Goal: Check status: Check status

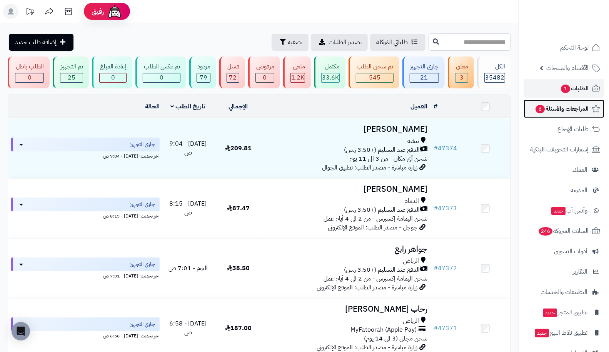
click at [555, 108] on span "المراجعات والأسئلة 6" at bounding box center [561, 108] width 54 height 11
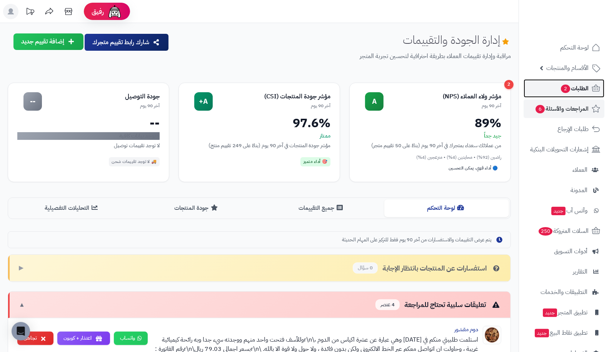
click at [564, 88] on span "2" at bounding box center [564, 89] width 9 height 8
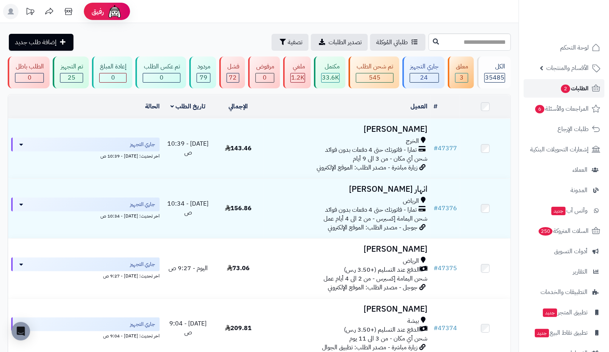
click at [560, 88] on span "الطلبات 2" at bounding box center [574, 88] width 28 height 11
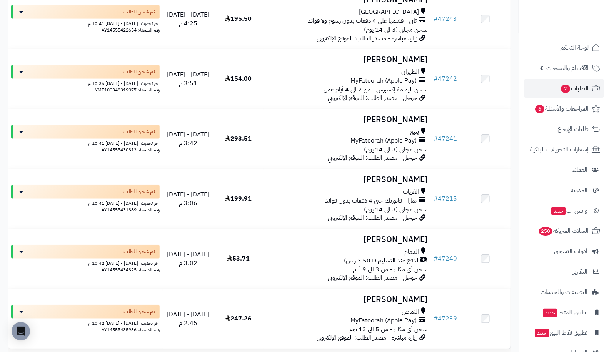
scroll to position [5874, 0]
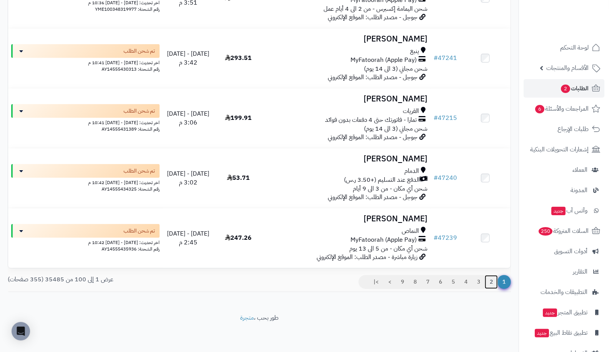
click at [492, 281] on link "2" at bounding box center [490, 282] width 13 height 14
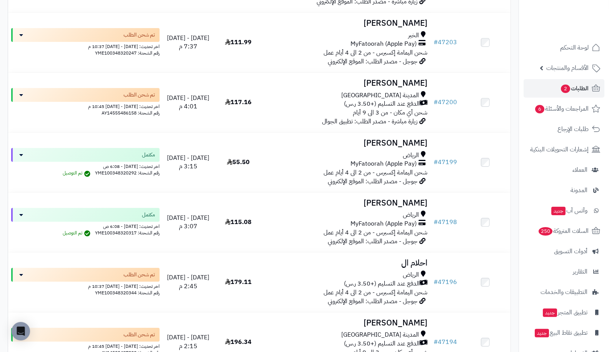
scroll to position [1661, 0]
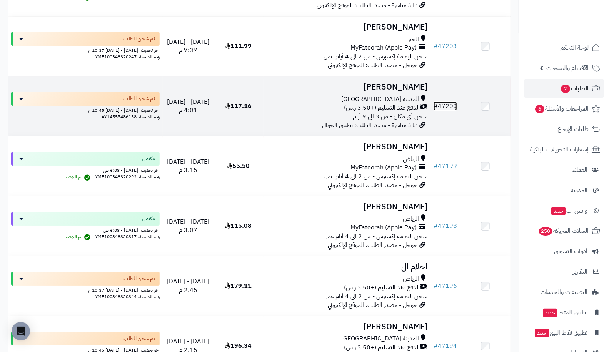
click at [444, 103] on link "# 47200" at bounding box center [444, 105] width 23 height 9
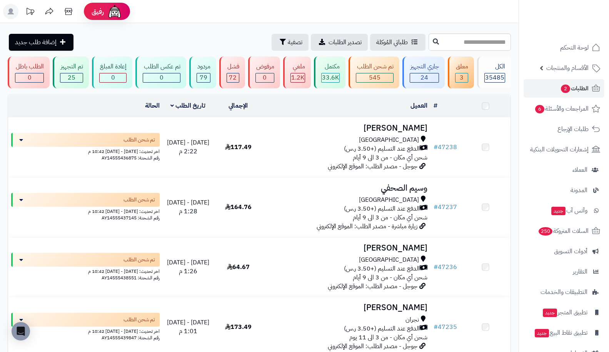
scroll to position [1661, 0]
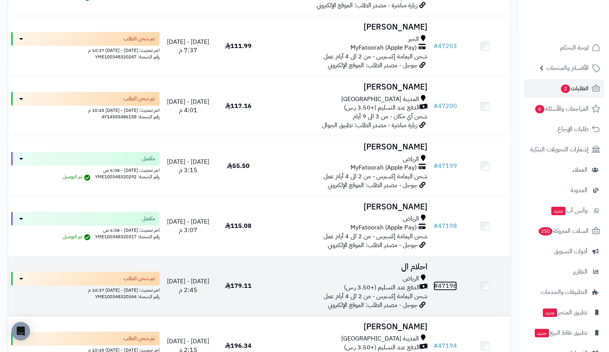
click at [450, 281] on link "# 47196" at bounding box center [444, 285] width 23 height 9
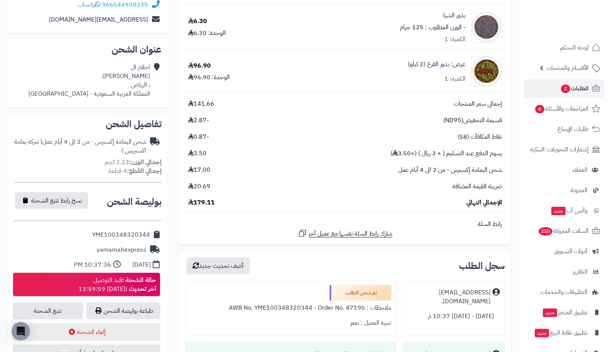
scroll to position [158, 0]
click at [50, 308] on link "تتبع الشحنة" at bounding box center [48, 310] width 70 height 17
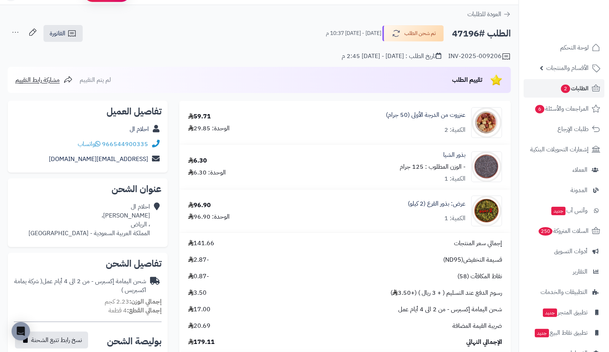
scroll to position [18, 0]
drag, startPoint x: 452, startPoint y: 33, endPoint x: 479, endPoint y: 34, distance: 26.9
click at [479, 34] on h2 "الطلب #47196" at bounding box center [481, 33] width 59 height 16
copy h2 "47196"
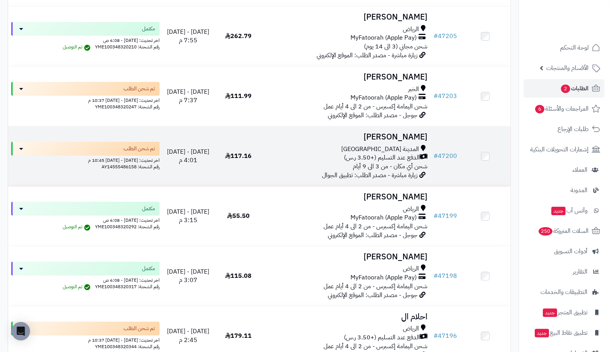
scroll to position [1609, 0]
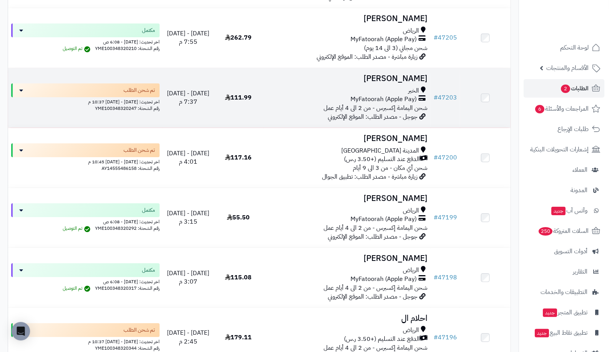
click at [326, 85] on td "[PERSON_NAME] الخبر MyFatoorah (Apple Pay) شحن اليمامة إكسبرس - من 2 الى 4 أيام…" at bounding box center [346, 98] width 167 height 60
click at [434, 99] on span "#" at bounding box center [435, 97] width 4 height 9
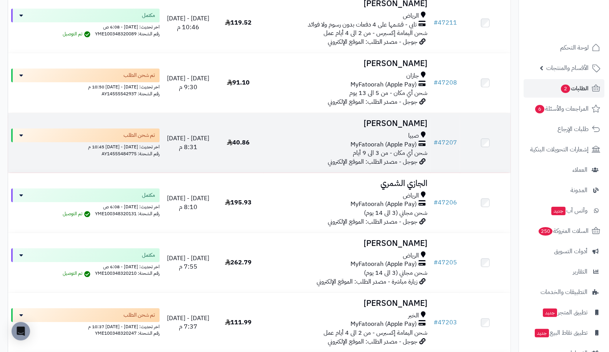
scroll to position [1353, 0]
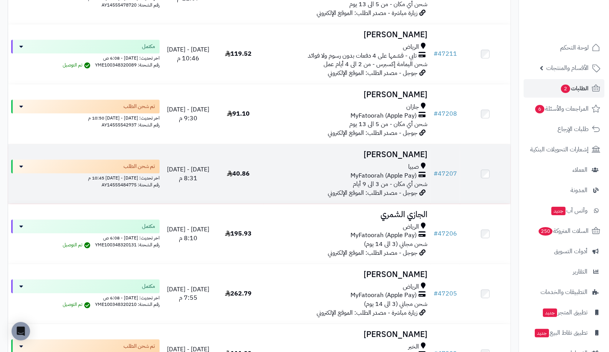
click at [405, 154] on h3 "[PERSON_NAME]" at bounding box center [346, 154] width 161 height 9
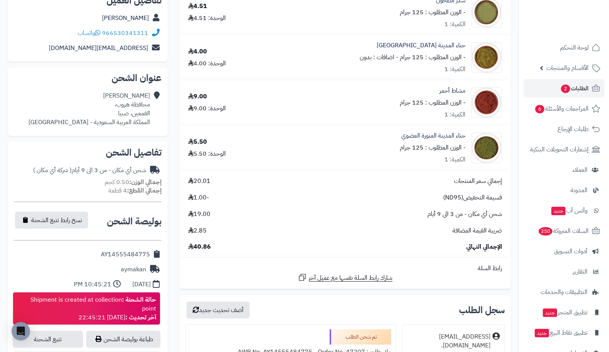
scroll to position [120, 0]
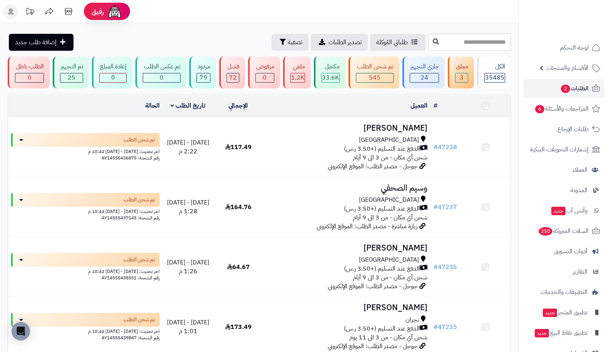
scroll to position [1353, 0]
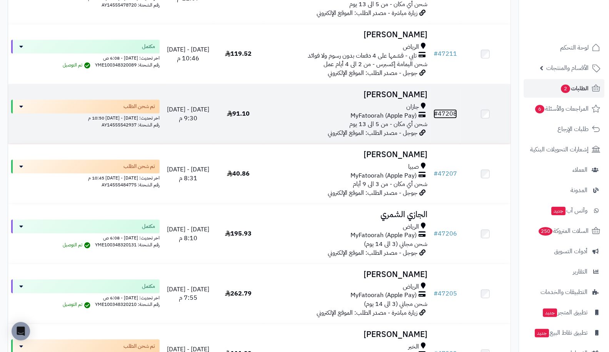
click at [445, 116] on link "# 47208" at bounding box center [444, 113] width 23 height 9
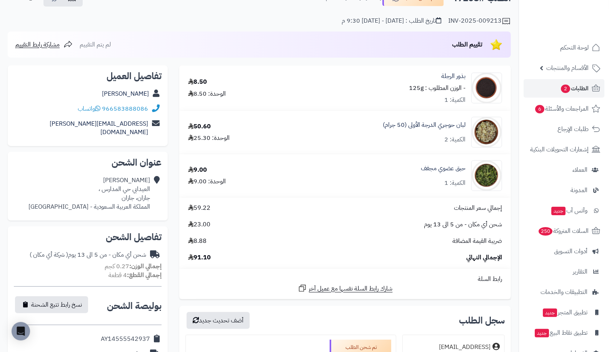
scroll to position [34, 0]
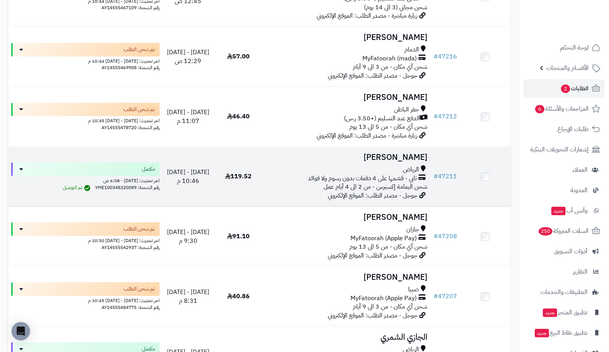
scroll to position [1217, 0]
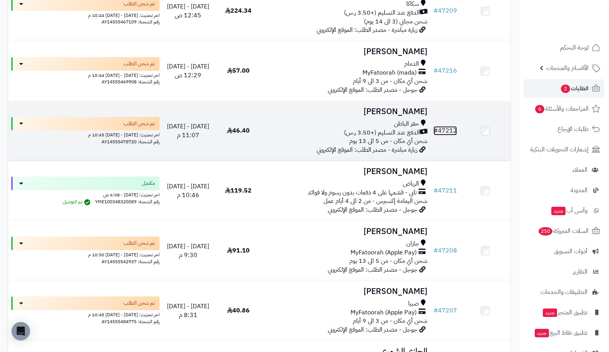
click at [449, 130] on link "# 47212" at bounding box center [444, 130] width 23 height 9
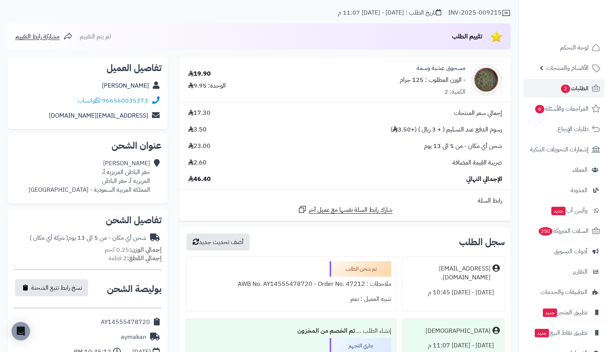
scroll to position [34, 0]
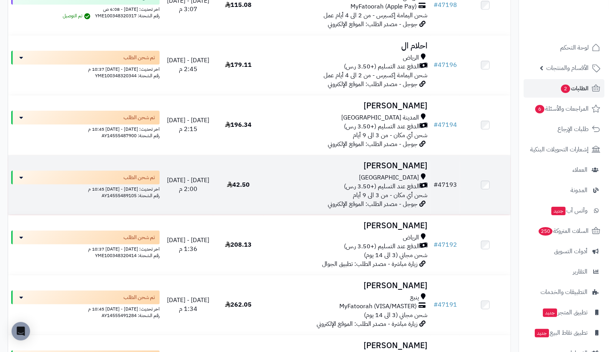
scroll to position [1883, 0]
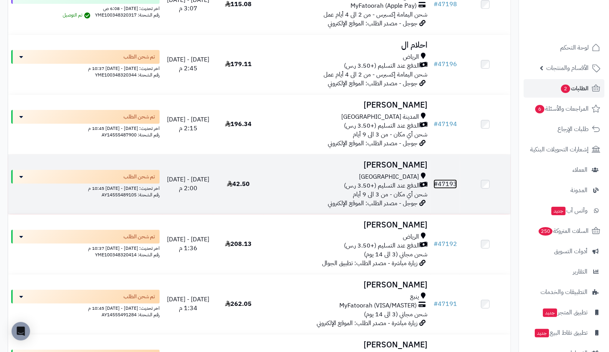
click at [448, 185] on link "# 47193" at bounding box center [444, 184] width 23 height 9
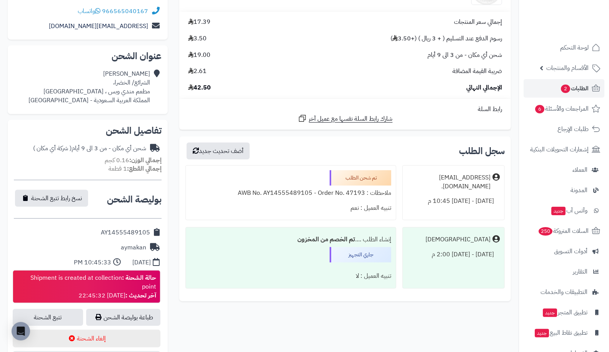
scroll to position [154, 0]
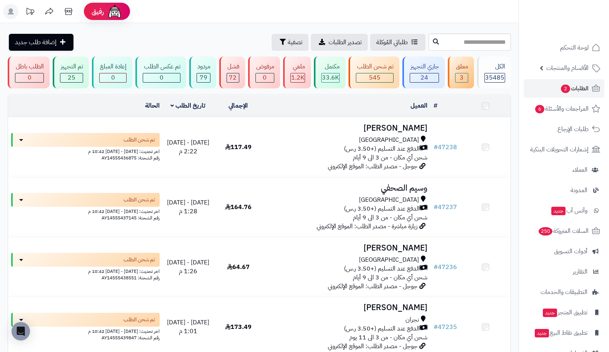
scroll to position [1883, 0]
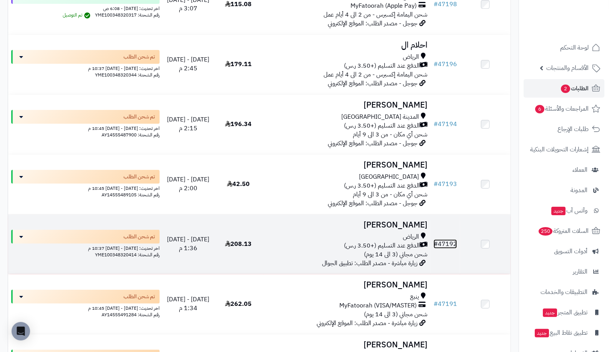
click at [452, 243] on link "# 47192" at bounding box center [444, 243] width 23 height 9
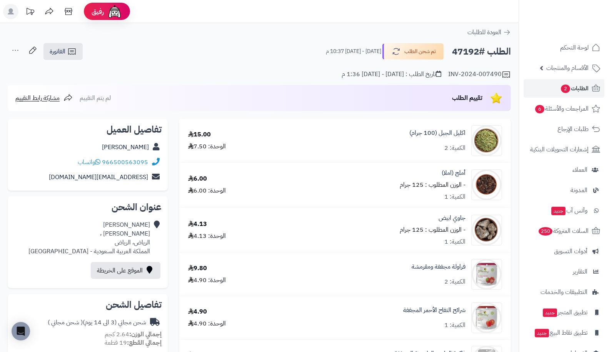
drag, startPoint x: 451, startPoint y: 52, endPoint x: 478, endPoint y: 51, distance: 27.3
drag, startPoint x: 478, startPoint y: 51, endPoint x: 452, endPoint y: 53, distance: 26.6
click at [452, 53] on h2 "الطلب #47192" at bounding box center [481, 52] width 59 height 16
copy h2 "47192"
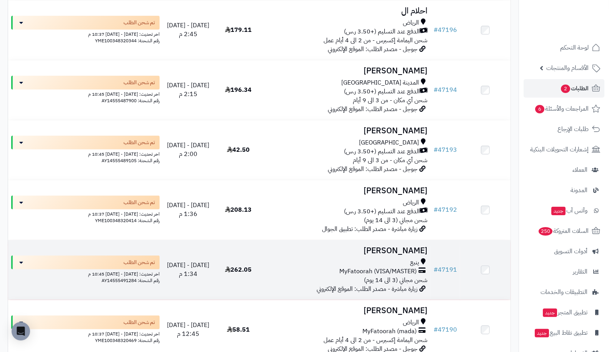
scroll to position [1934, 0]
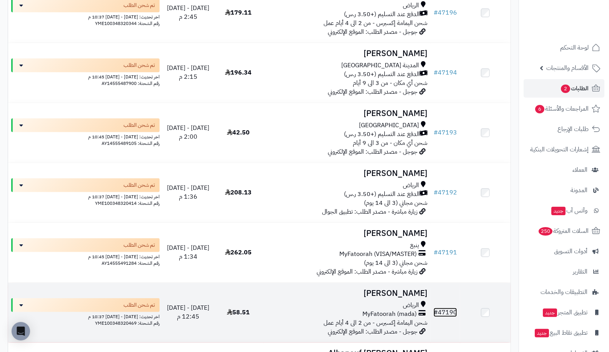
click at [443, 311] on link "# 47190" at bounding box center [444, 312] width 23 height 9
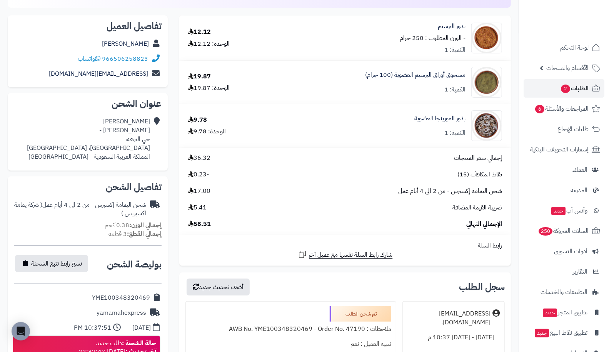
scroll to position [102, 0]
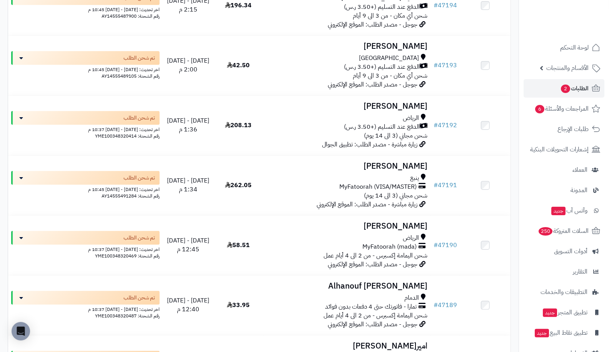
scroll to position [2003, 0]
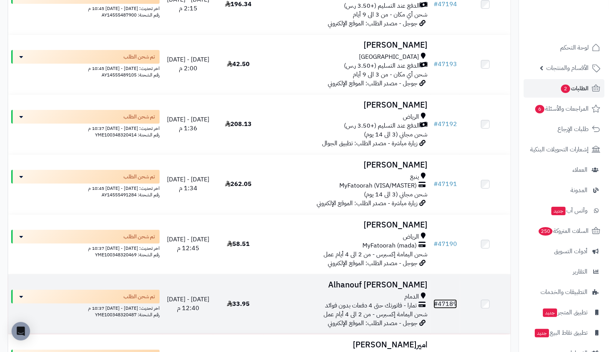
click at [448, 305] on link "# 47189" at bounding box center [444, 303] width 23 height 9
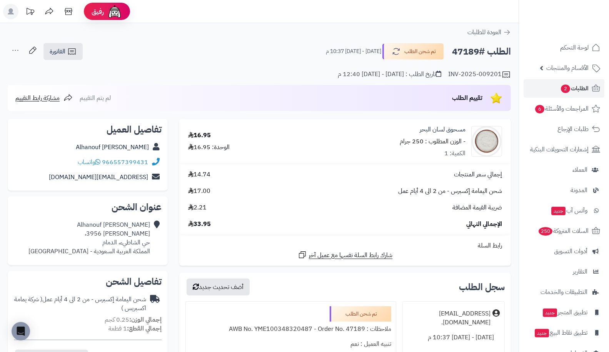
drag, startPoint x: 452, startPoint y: 53, endPoint x: 477, endPoint y: 52, distance: 25.8
click at [477, 52] on h2 "الطلب #47189" at bounding box center [481, 52] width 59 height 16
copy h2 "47189"
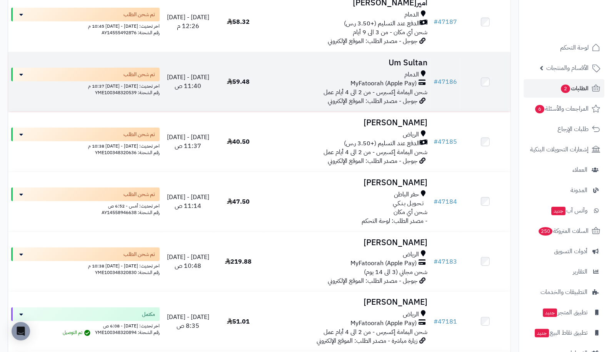
scroll to position [2327, 0]
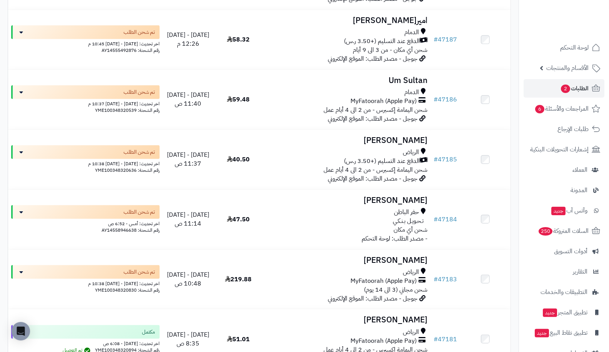
drag, startPoint x: 445, startPoint y: 97, endPoint x: 517, endPoint y: 202, distance: 127.3
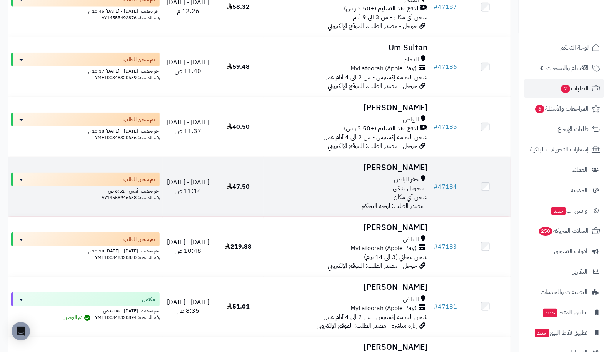
scroll to position [2361, 0]
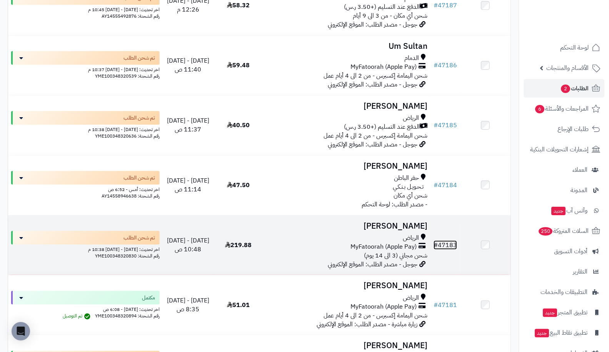
click at [446, 244] on link "# 47183" at bounding box center [444, 245] width 23 height 9
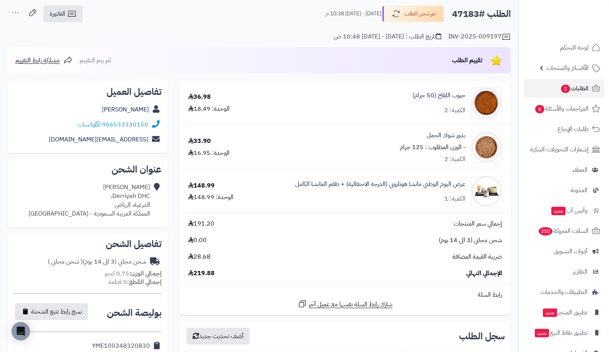
scroll to position [36, 0]
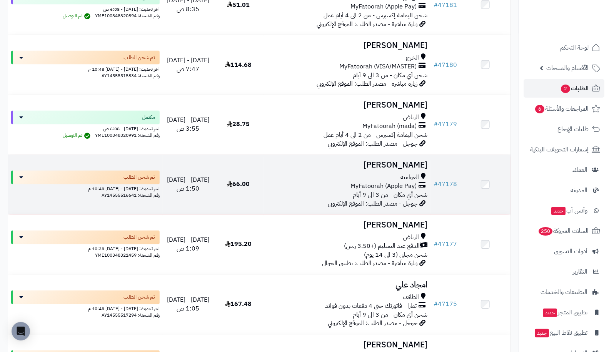
scroll to position [2754, 0]
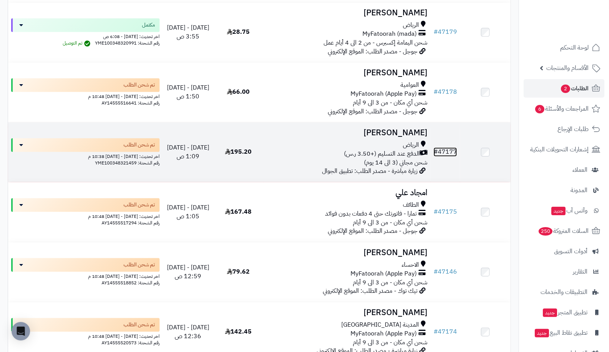
click at [444, 150] on link "# 47177" at bounding box center [444, 151] width 23 height 9
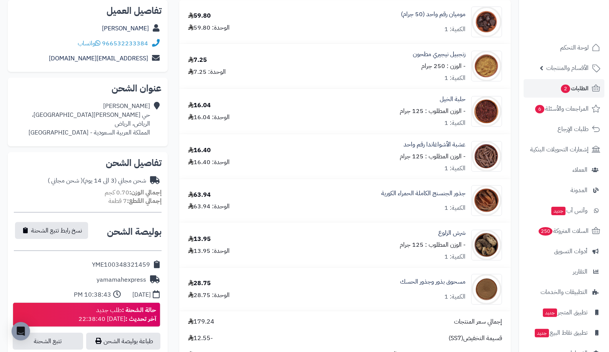
scroll to position [188, 0]
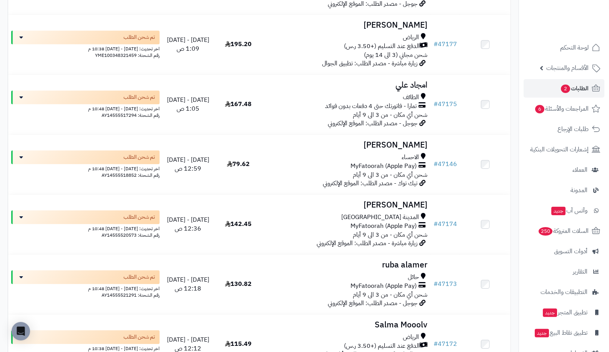
scroll to position [2908, 0]
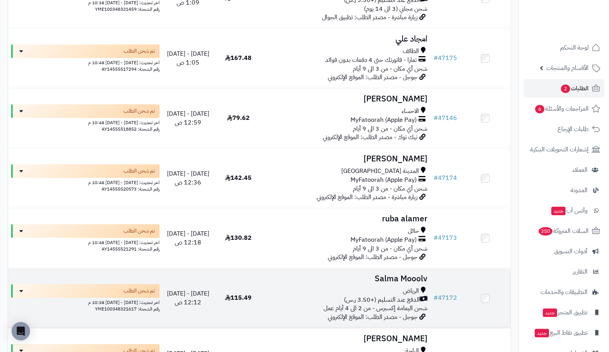
click at [442, 291] on td "# 47172" at bounding box center [445, 298] width 30 height 60
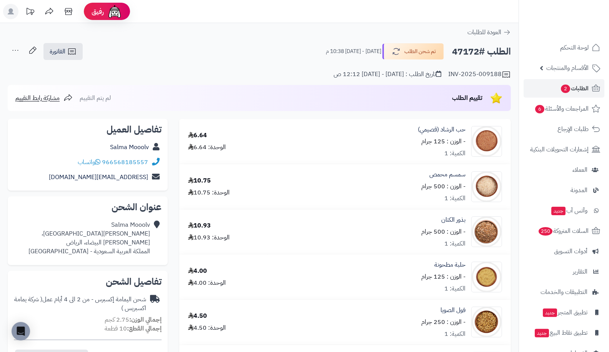
drag, startPoint x: 452, startPoint y: 50, endPoint x: 478, endPoint y: 53, distance: 26.2
click at [478, 53] on h2 "الطلب #47172" at bounding box center [481, 52] width 59 height 16
copy h2 "47172"
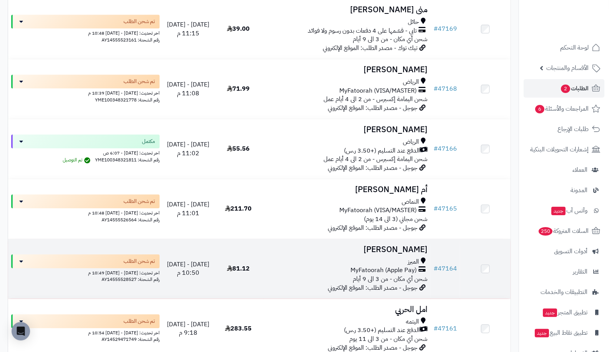
scroll to position [3301, 0]
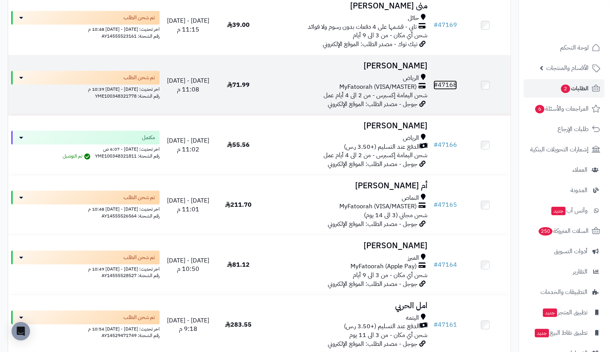
click at [446, 85] on link "# 47168" at bounding box center [444, 84] width 23 height 9
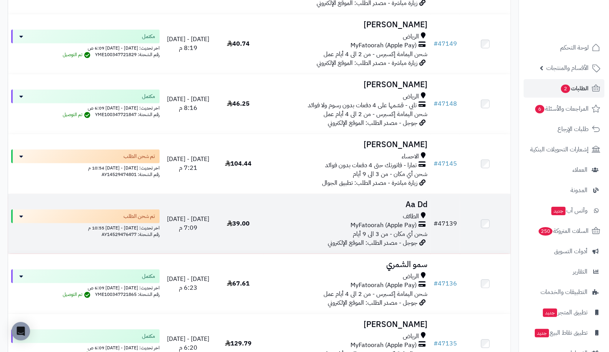
scroll to position [3882, 0]
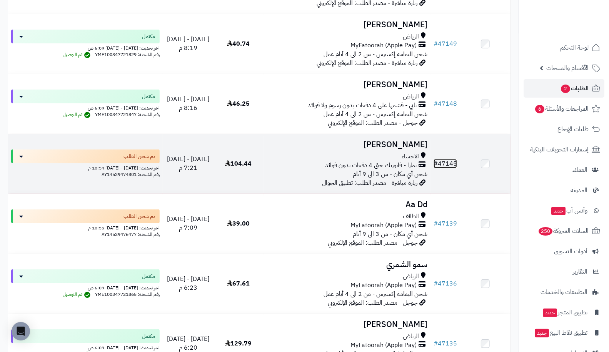
click at [452, 163] on link "# 47145" at bounding box center [444, 163] width 23 height 9
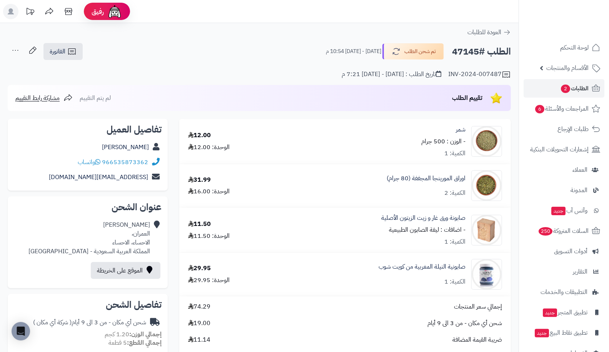
drag, startPoint x: 451, startPoint y: 51, endPoint x: 479, endPoint y: 52, distance: 27.3
click at [479, 52] on h2 "الطلب #47145" at bounding box center [481, 52] width 59 height 16
copy h2 "47145"
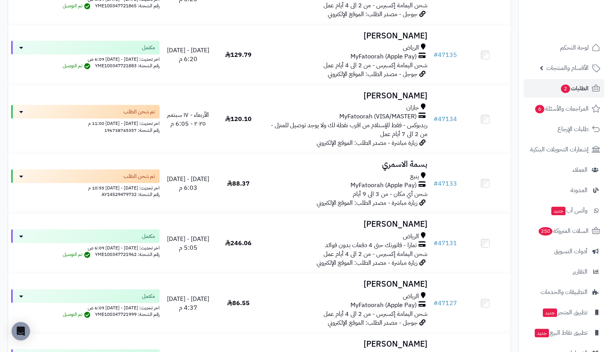
scroll to position [4189, 0]
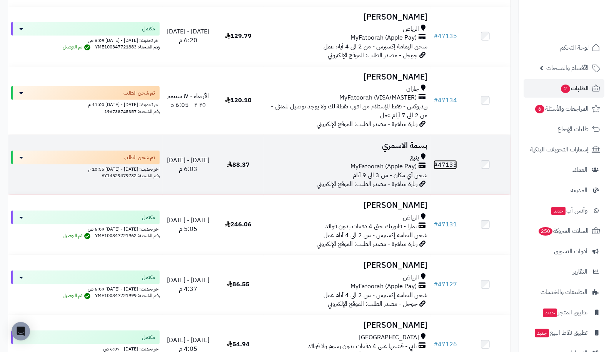
click at [454, 168] on link "# 47133" at bounding box center [444, 164] width 23 height 9
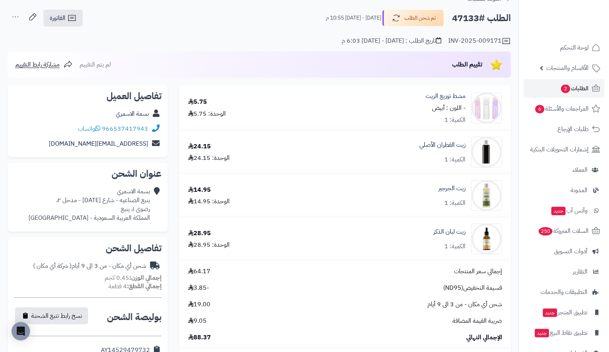
scroll to position [34, 0]
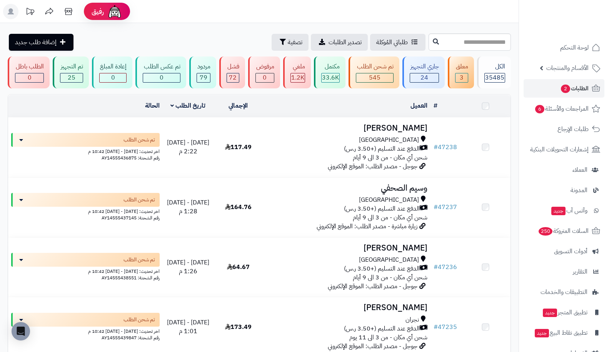
scroll to position [4446, 0]
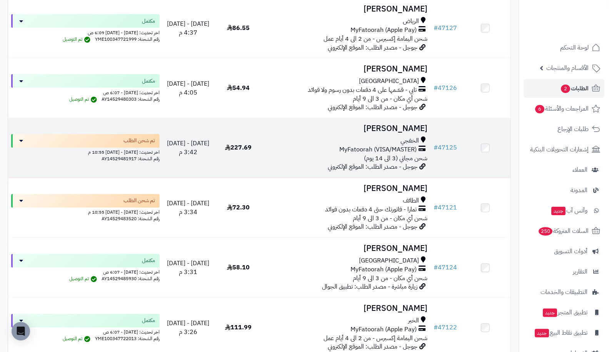
click at [436, 143] on td "# 47125" at bounding box center [445, 148] width 30 height 60
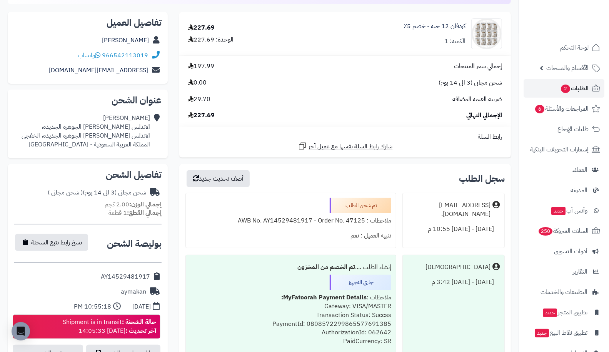
scroll to position [188, 0]
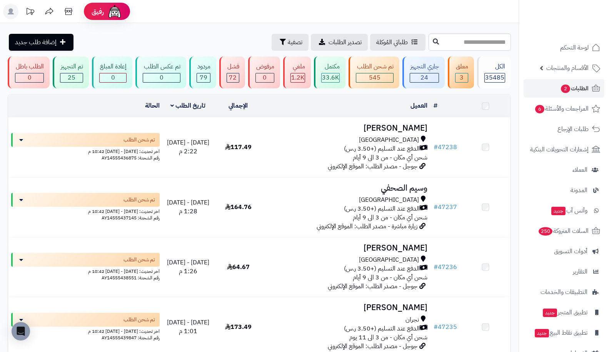
scroll to position [4446, 0]
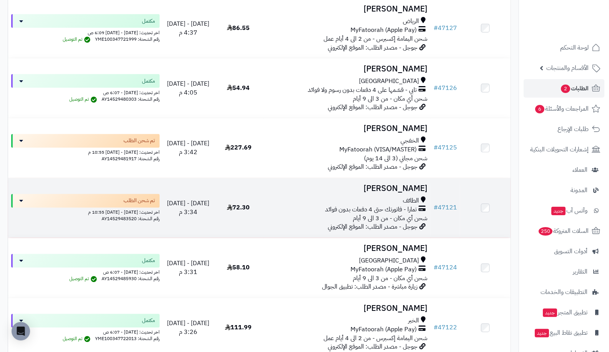
click at [462, 206] on td at bounding box center [485, 208] width 50 height 60
click at [449, 208] on link "# 47121" at bounding box center [444, 207] width 23 height 9
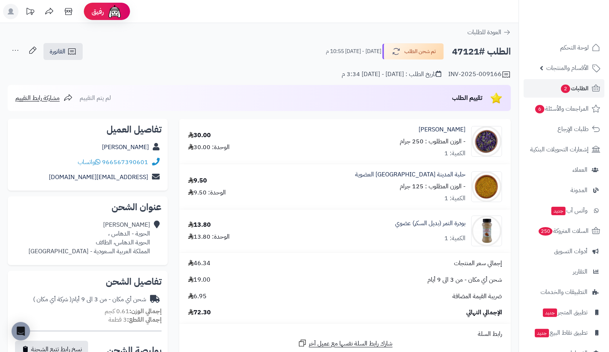
drag, startPoint x: 451, startPoint y: 52, endPoint x: 479, endPoint y: 52, distance: 28.8
click at [479, 52] on div "الطلب #47121 تم شحن الطلب [DATE] - [DATE] 10:55 م" at bounding box center [415, 51] width 192 height 16
copy h2 "47121"
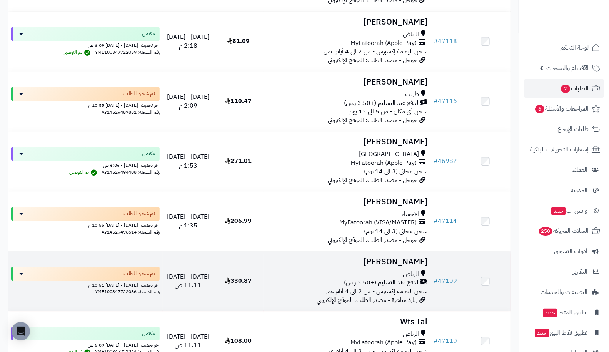
scroll to position [4941, 0]
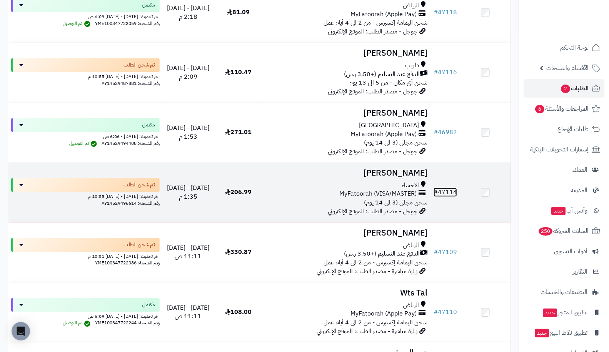
click at [440, 193] on link "# 47114" at bounding box center [444, 192] width 23 height 9
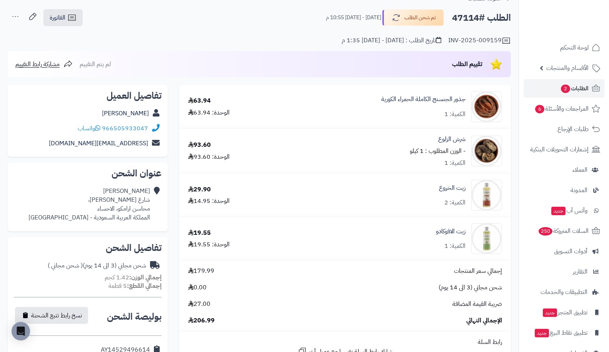
scroll to position [51, 0]
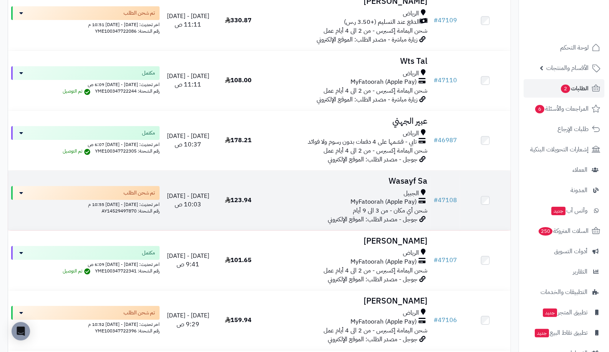
scroll to position [5180, 0]
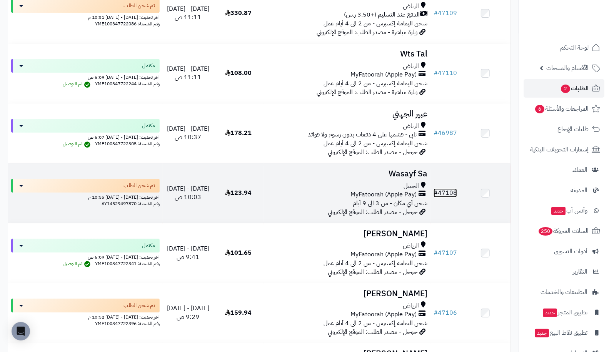
click at [452, 196] on link "# 47108" at bounding box center [444, 192] width 23 height 9
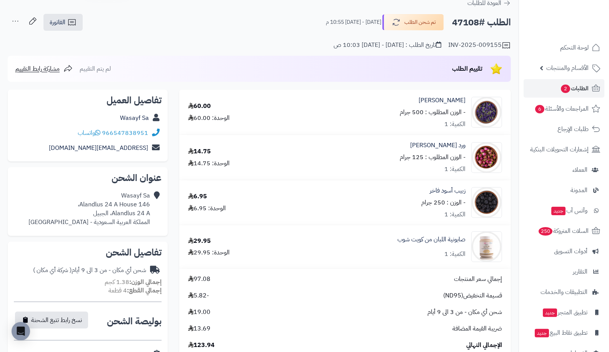
scroll to position [17, 0]
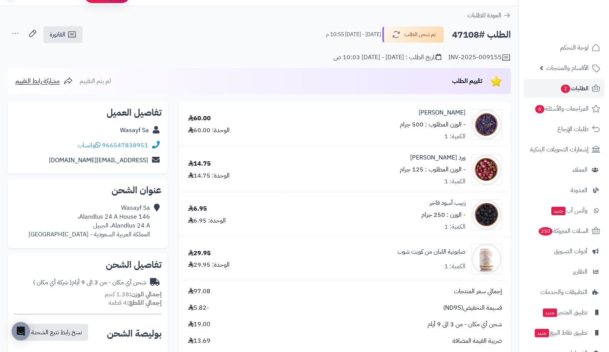
drag, startPoint x: 451, startPoint y: 33, endPoint x: 478, endPoint y: 35, distance: 27.3
click at [478, 35] on div "الطلب #47108 تم شحن الطلب [DATE] - [DATE] 10:55 م" at bounding box center [415, 35] width 192 height 16
copy h2 "47108"
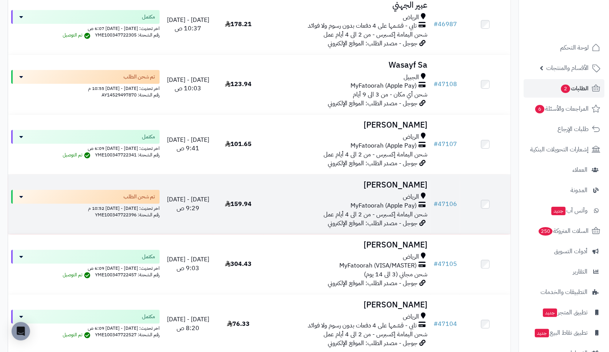
scroll to position [5300, 0]
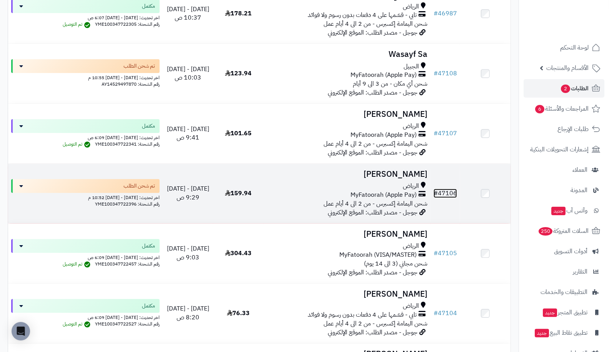
click at [447, 198] on link "# 47106" at bounding box center [444, 193] width 23 height 9
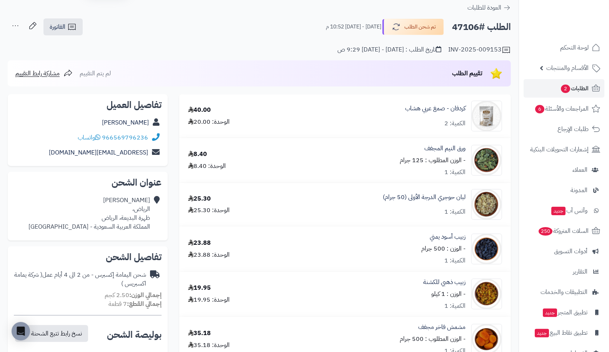
scroll to position [24, 0]
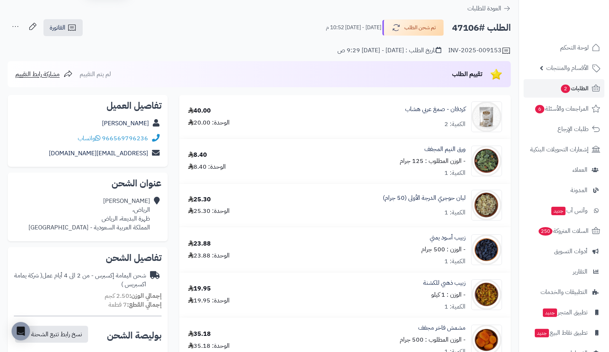
drag, startPoint x: 453, startPoint y: 26, endPoint x: 478, endPoint y: 25, distance: 25.0
click at [478, 25] on h2 "الطلب #47106" at bounding box center [481, 28] width 59 height 16
copy h2 "47106"
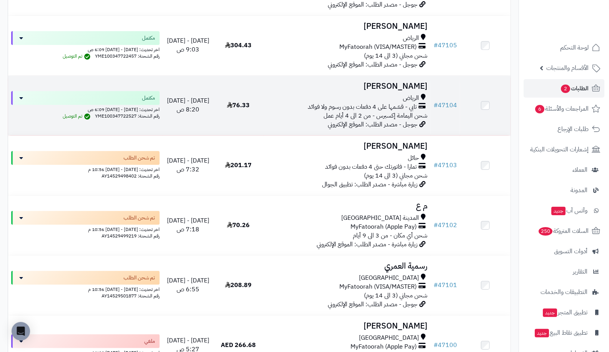
scroll to position [5539, 0]
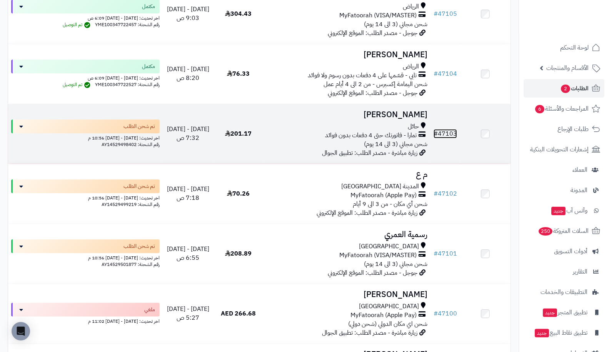
click at [447, 138] on link "# 47103" at bounding box center [444, 133] width 23 height 9
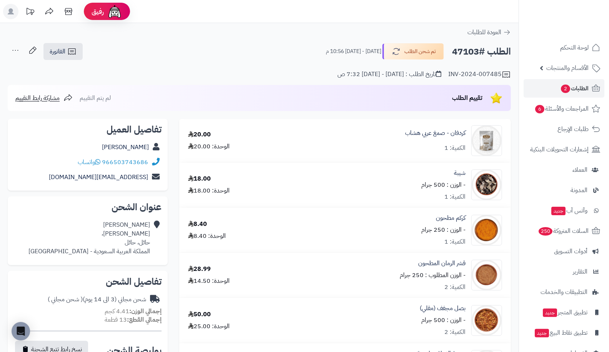
drag, startPoint x: 452, startPoint y: 53, endPoint x: 477, endPoint y: 52, distance: 25.4
click at [477, 52] on h2 "الطلب #47103" at bounding box center [481, 52] width 59 height 16
copy h2 "47103"
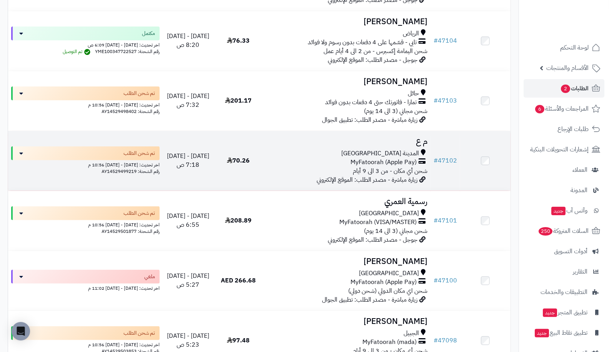
scroll to position [5573, 0]
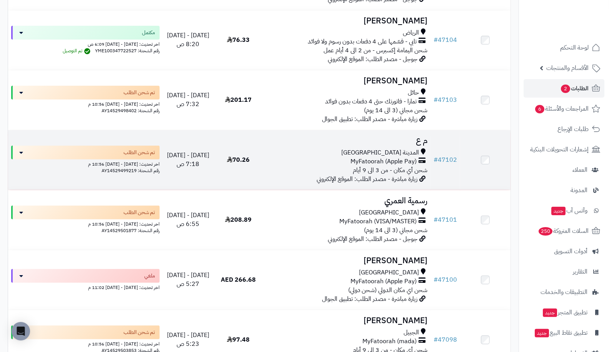
click at [460, 159] on td "# 47102" at bounding box center [445, 160] width 30 height 60
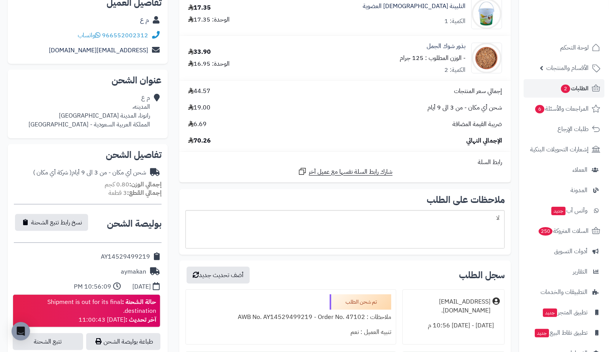
scroll to position [188, 0]
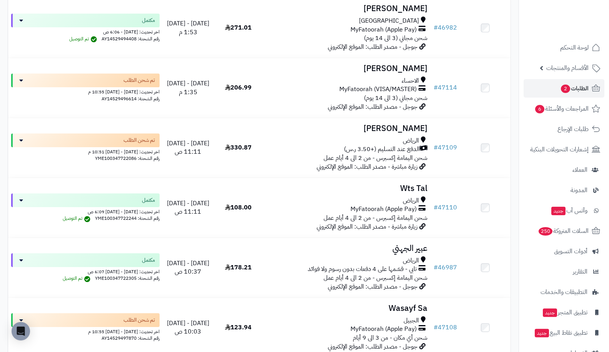
scroll to position [4975, 0]
